Goal: Information Seeking & Learning: Learn about a topic

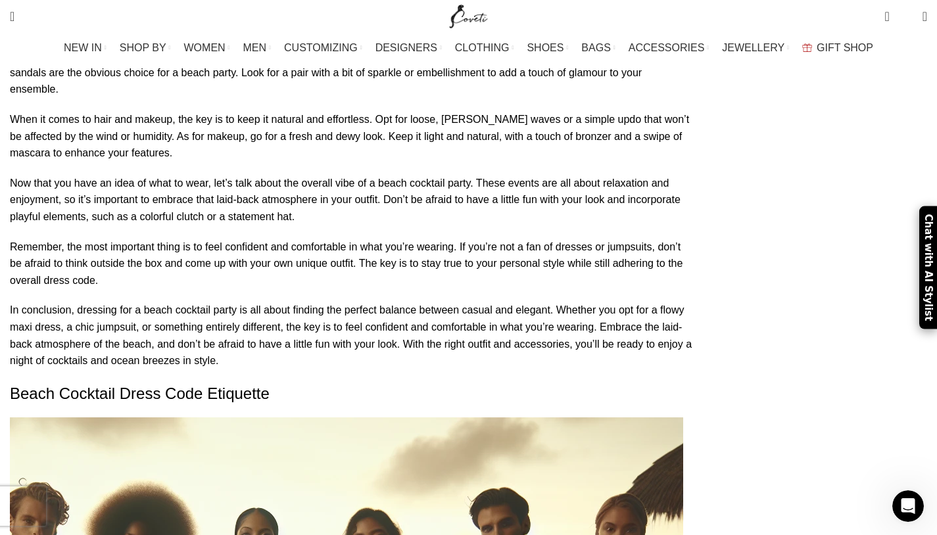
scroll to position [2383, 0]
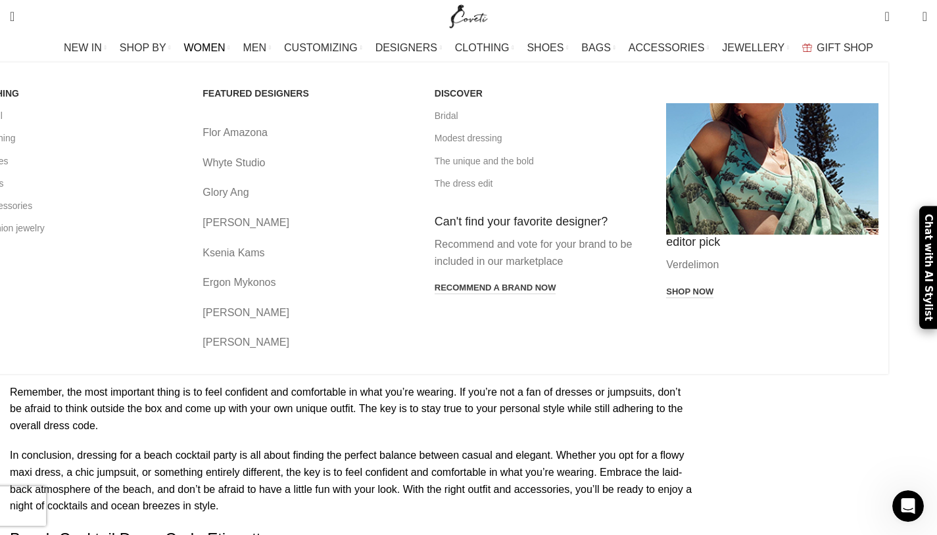
click at [226, 49] on span "WOMEN" at bounding box center [204, 47] width 41 height 12
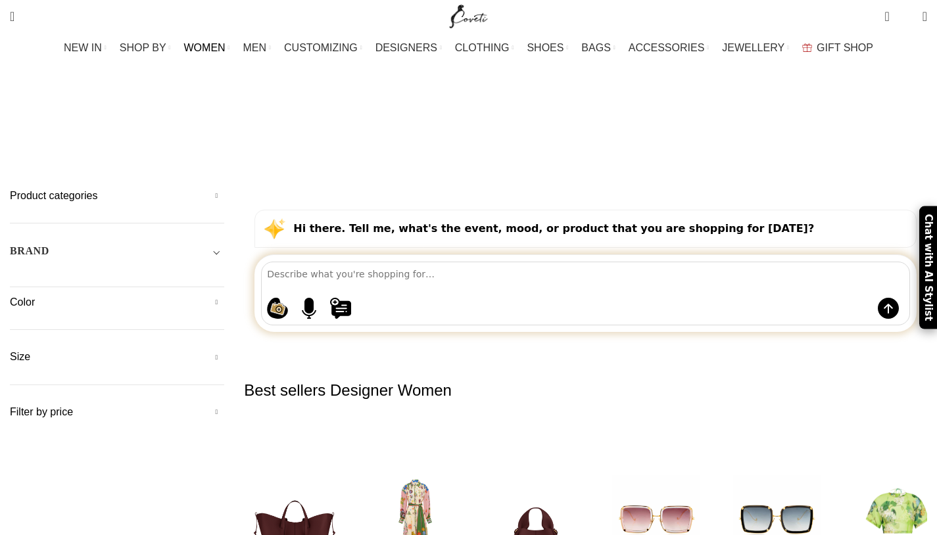
scroll to position [3, 0]
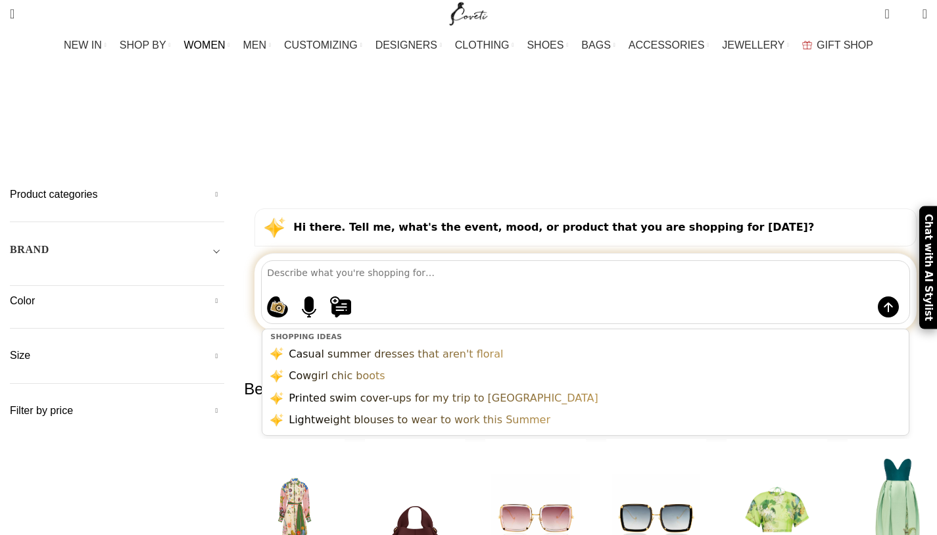
click at [503, 261] on textarea at bounding box center [588, 272] width 643 height 23
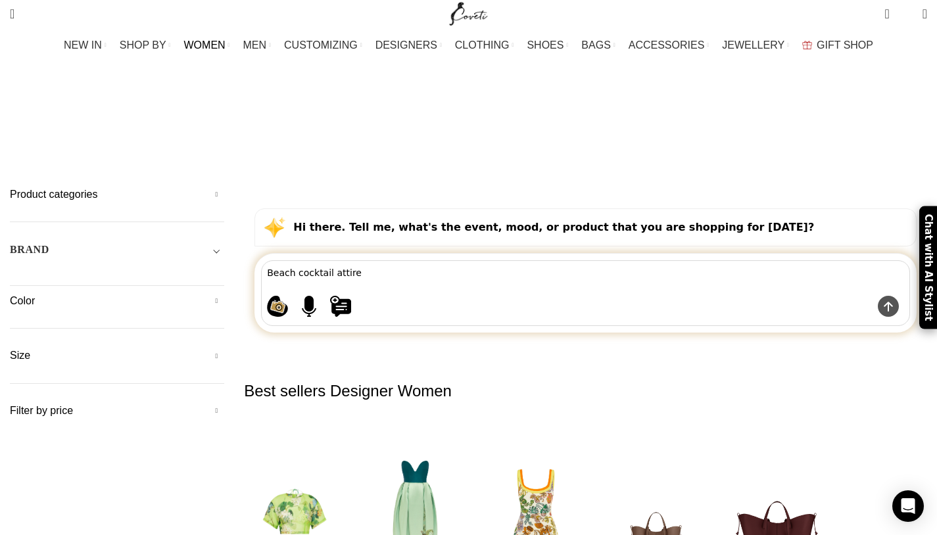
type textarea "Beach cocktail attire"
click at [878, 296] on img at bounding box center [888, 306] width 21 height 21
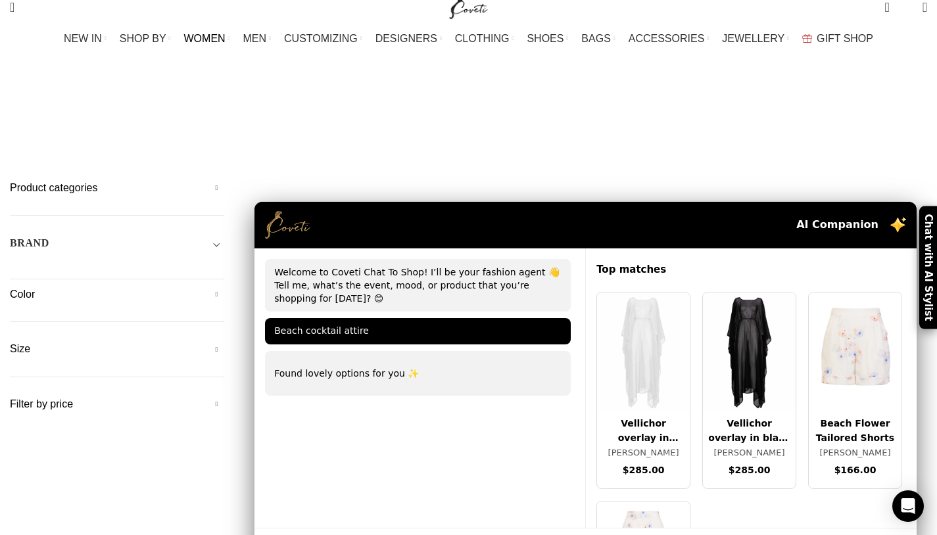
scroll to position [0, 0]
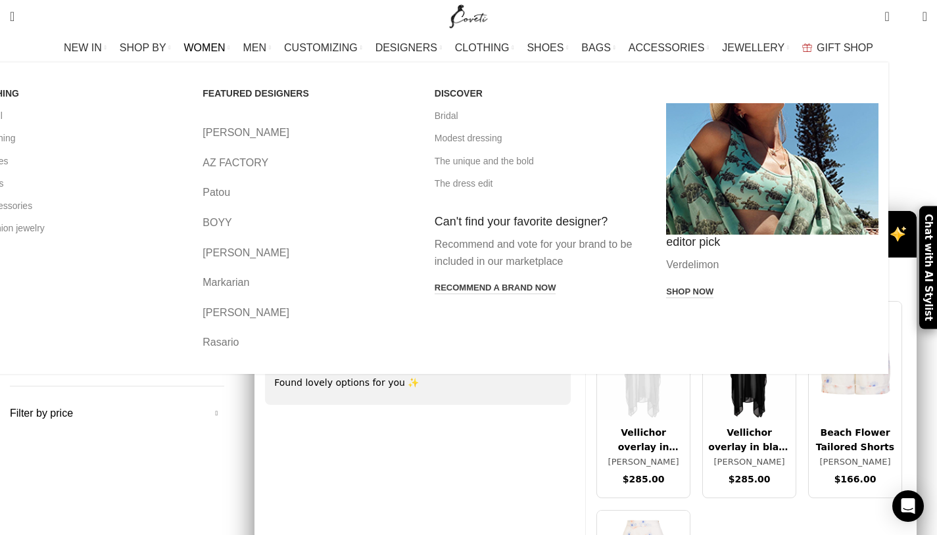
click at [230, 41] on link "WOMEN" at bounding box center [207, 48] width 46 height 26
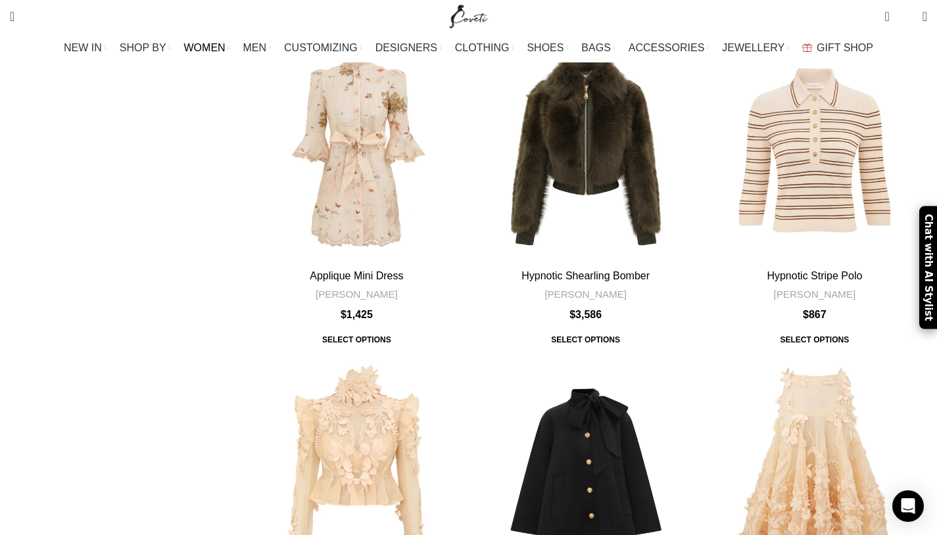
scroll to position [4527, 0]
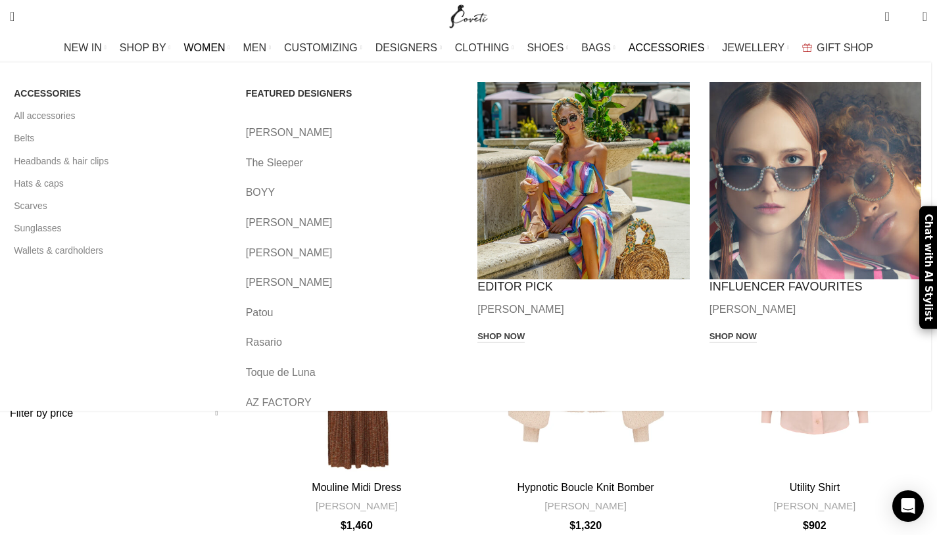
click at [632, 46] on span "ACCESSORIES" at bounding box center [667, 47] width 76 height 12
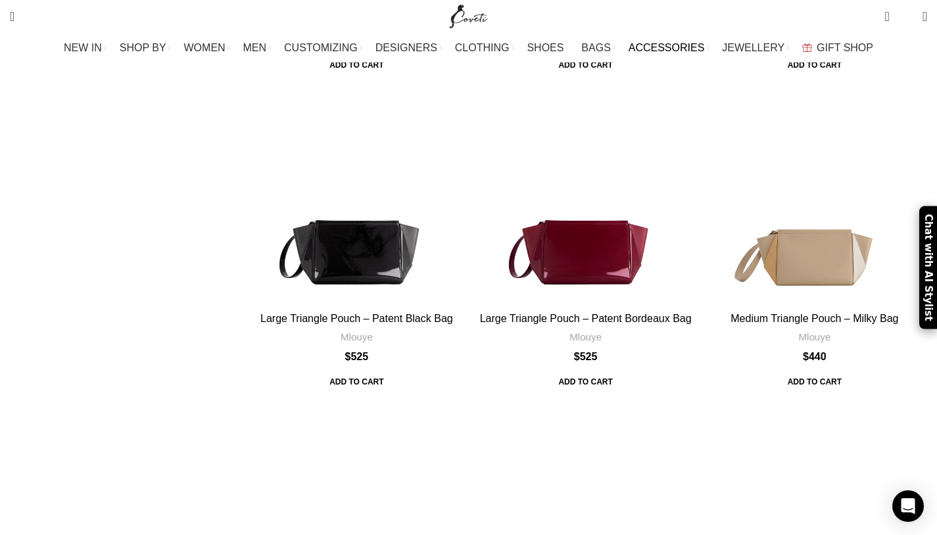
scroll to position [4823, 0]
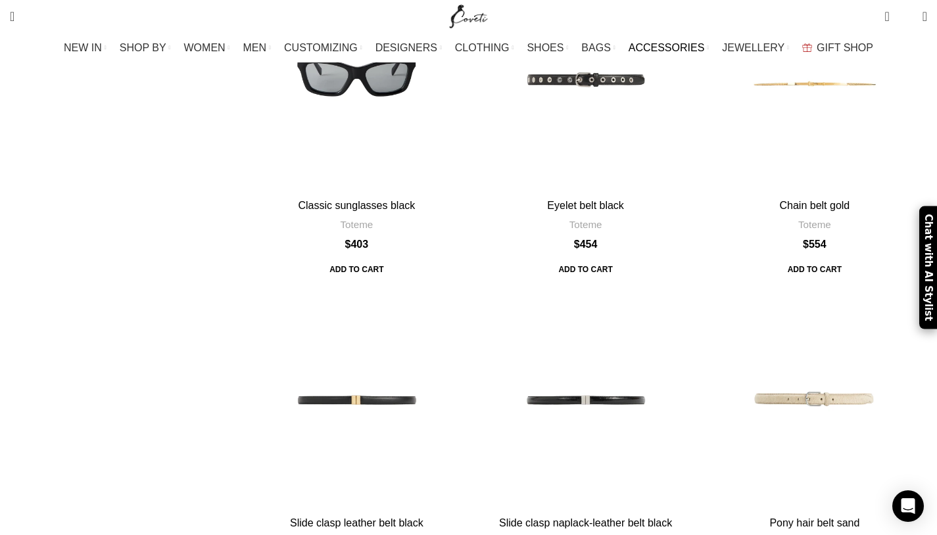
scroll to position [4366, 0]
